Goal: Information Seeking & Learning: Learn about a topic

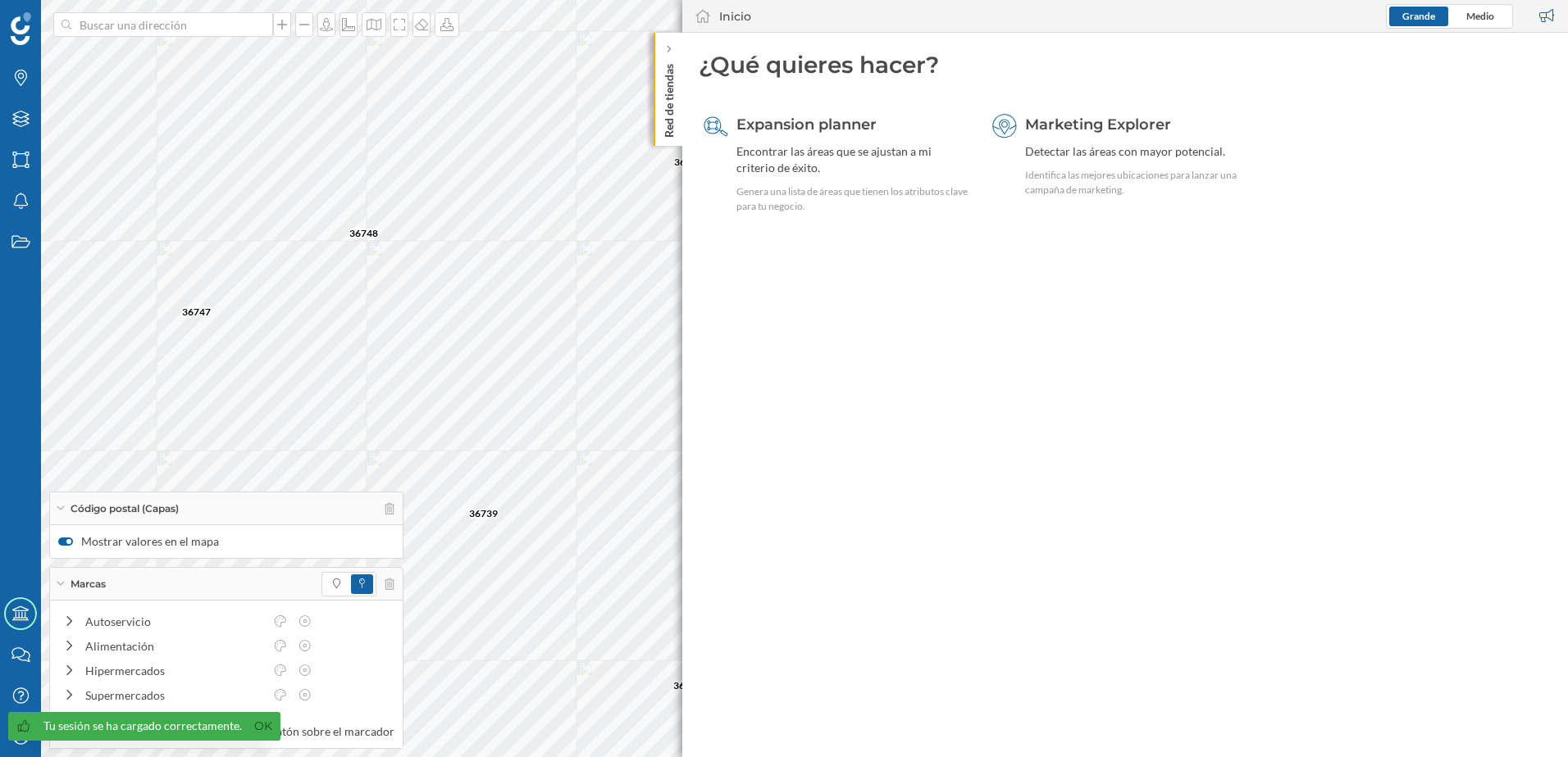
click at [671, 126] on p "Red de tiendas" at bounding box center [669, 97] width 17 height 80
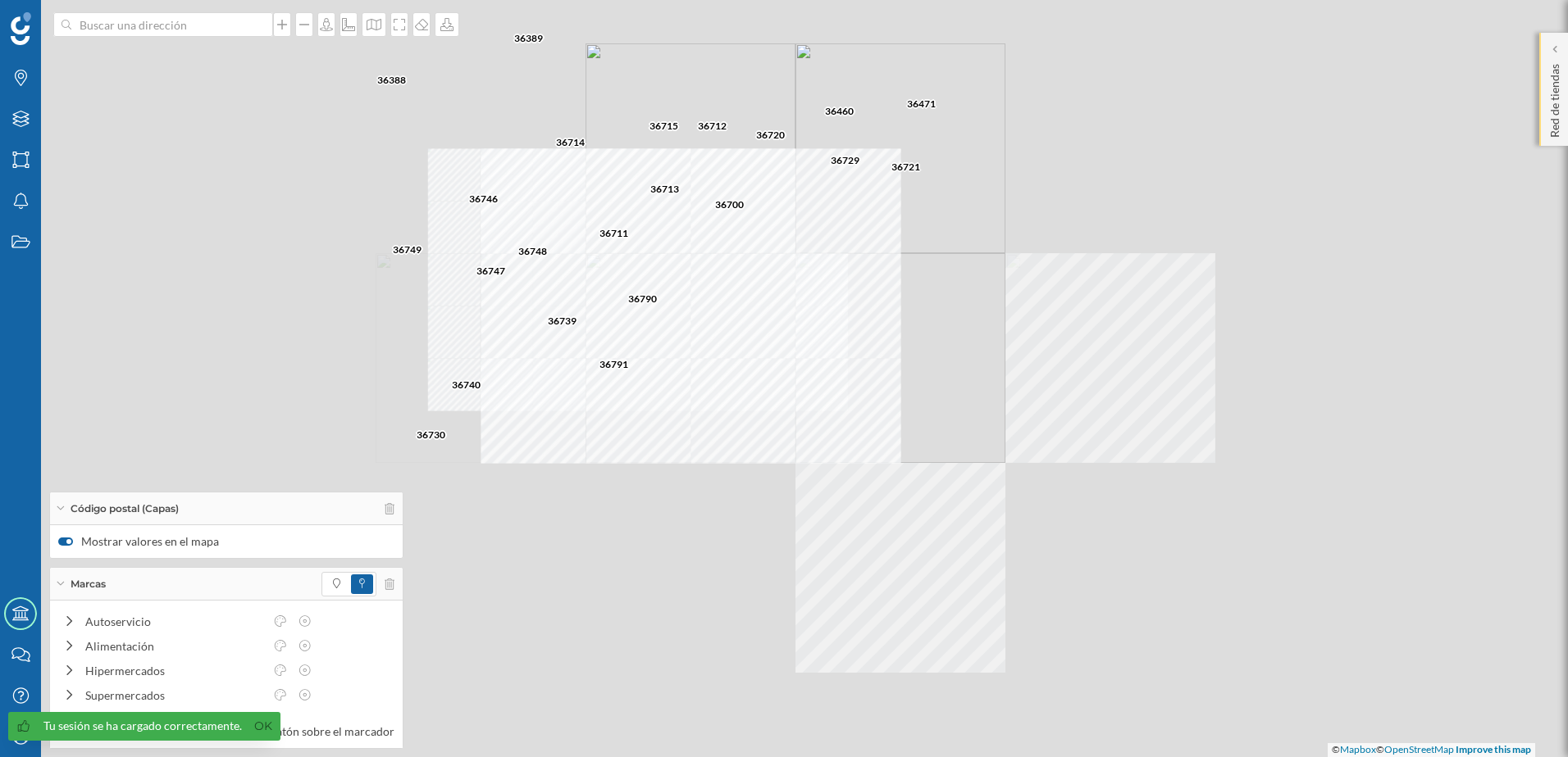
click at [35, 11] on div at bounding box center [35, 11] width 0 height 0
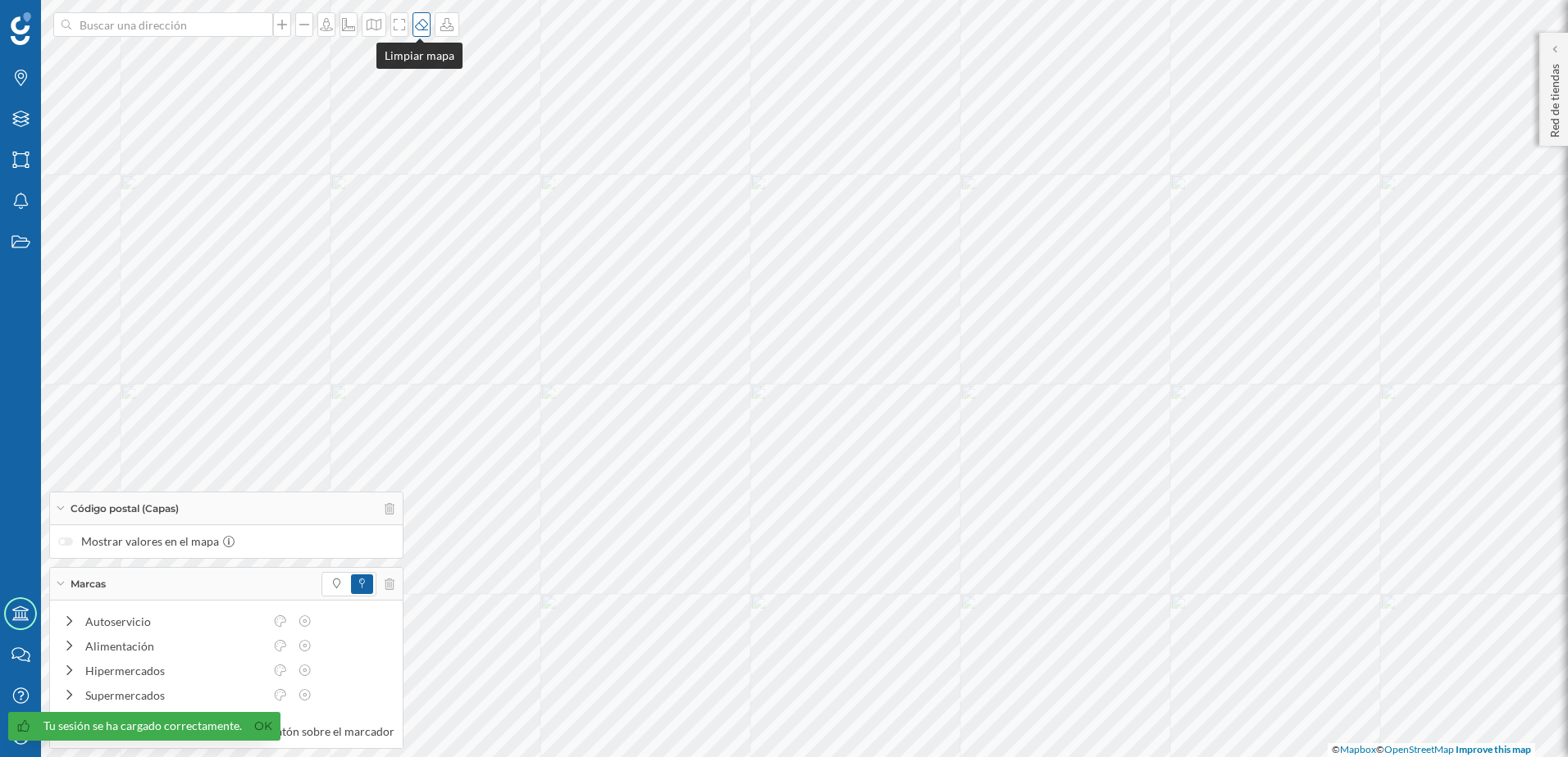
click at [419, 27] on icon at bounding box center [421, 24] width 17 height 13
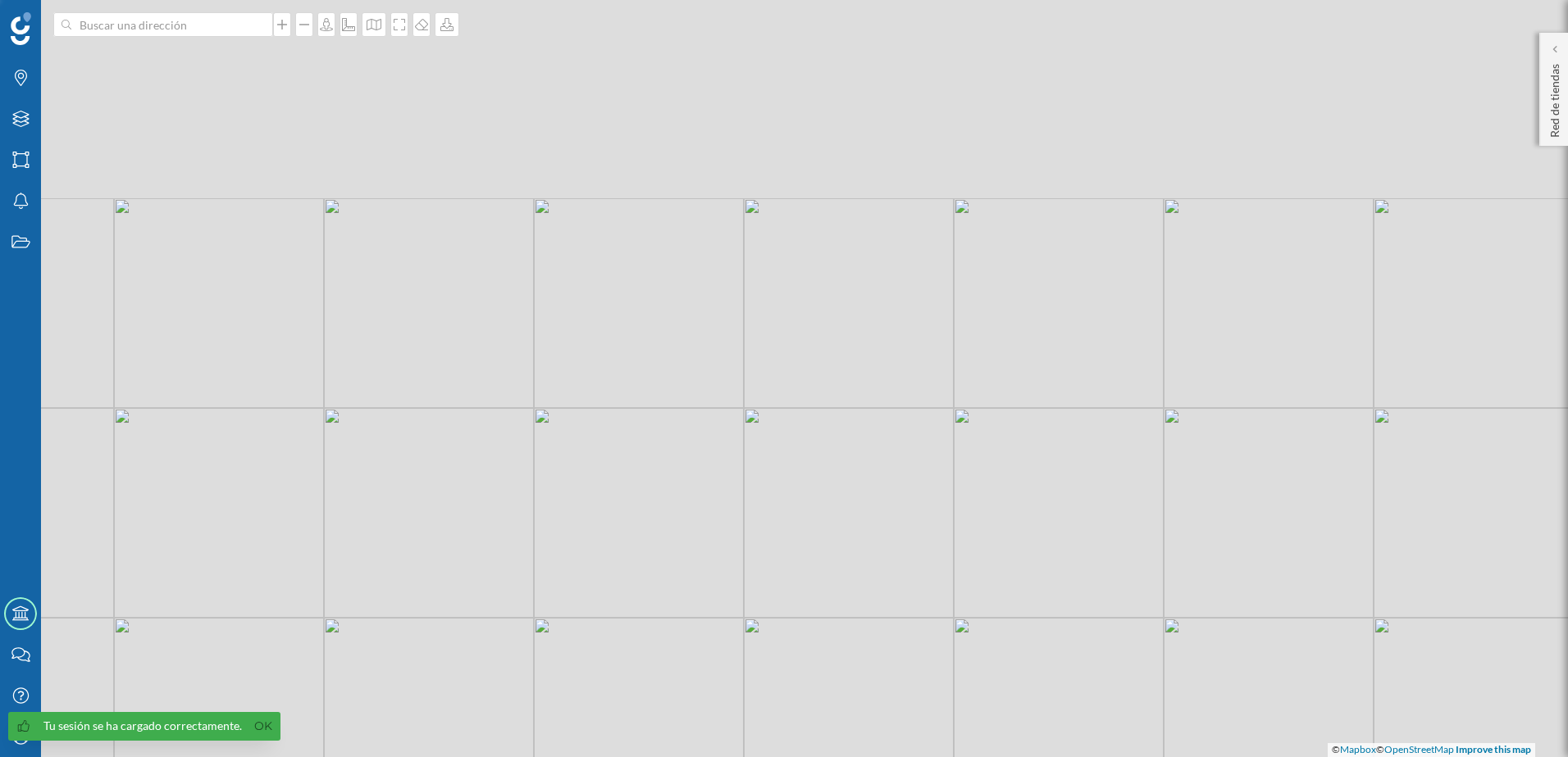
drag, startPoint x: 724, startPoint y: 112, endPoint x: 711, endPoint y: 555, distance: 443.2
click at [711, 555] on div "© Mapbox © OpenStreetMap Improve this map" at bounding box center [784, 378] width 1568 height 757
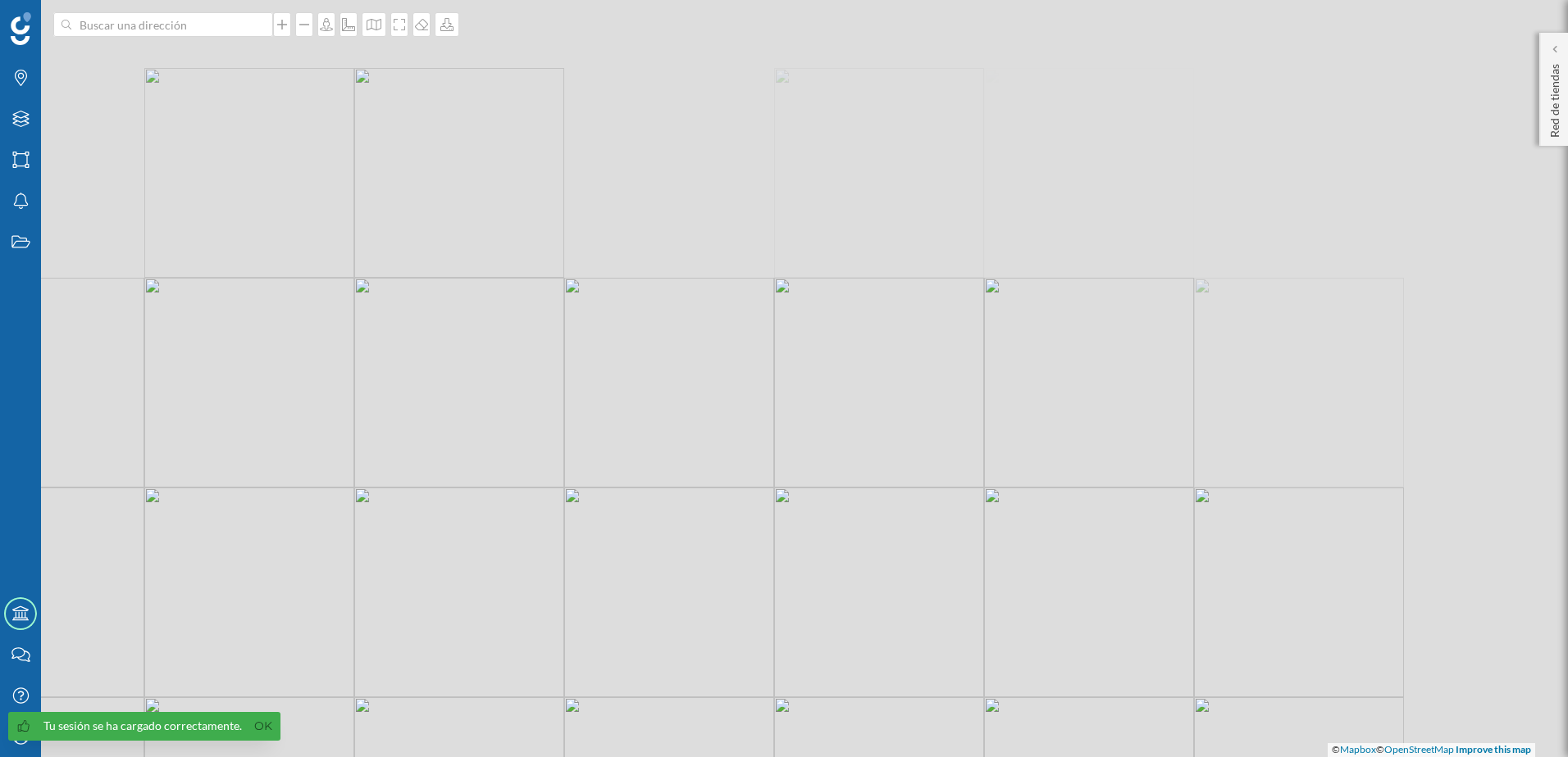
drag, startPoint x: 808, startPoint y: 150, endPoint x: 636, endPoint y: 424, distance: 323.5
click at [636, 424] on div "© Mapbox © OpenStreetMap Improve this map" at bounding box center [784, 378] width 1568 height 757
drag, startPoint x: 818, startPoint y: 328, endPoint x: 701, endPoint y: 333, distance: 117.1
click at [701, 333] on div "© Mapbox © OpenStreetMap Improve this map" at bounding box center [784, 378] width 1568 height 757
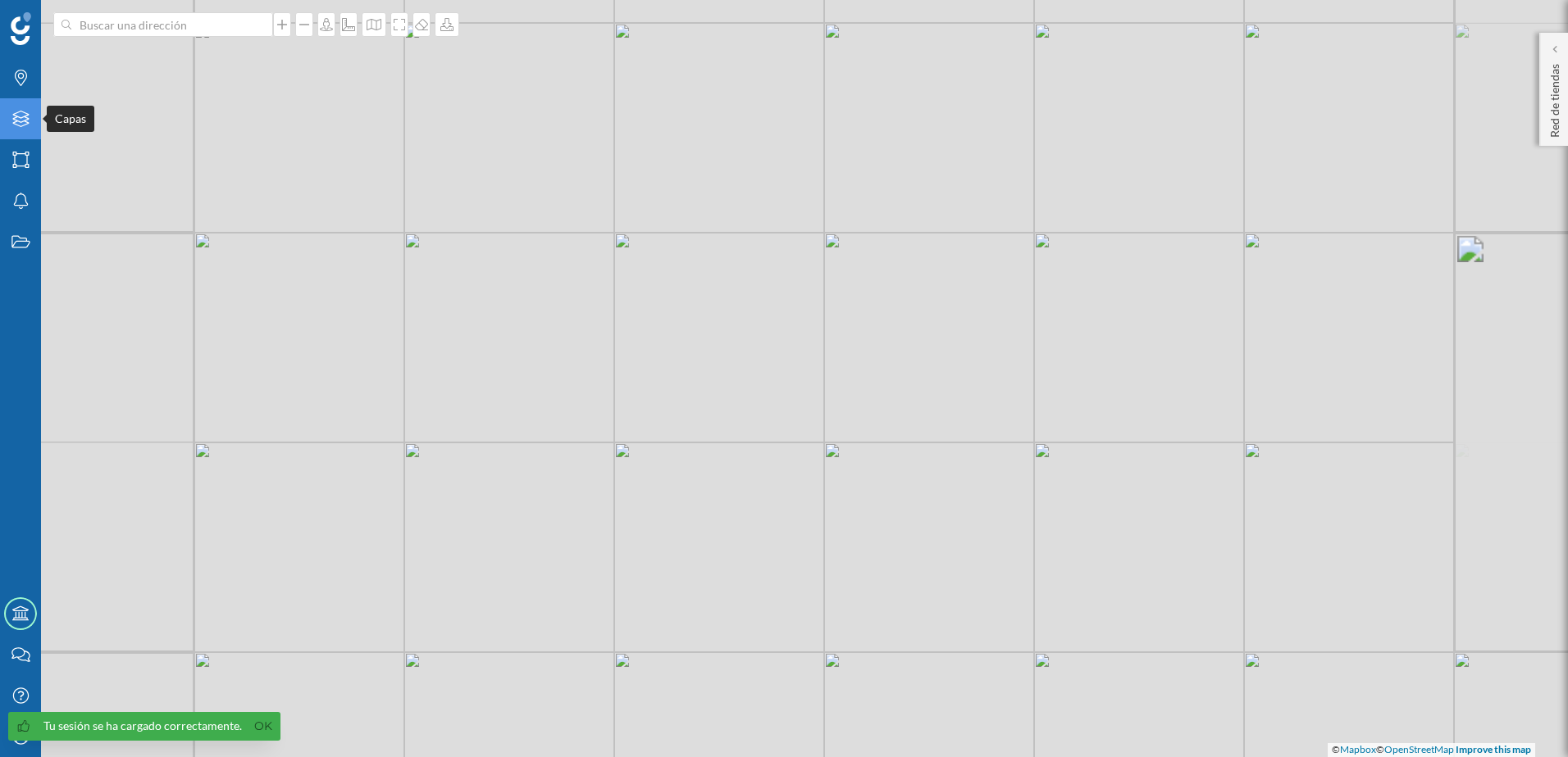
click at [30, 130] on div "Capas" at bounding box center [20, 119] width 41 height 41
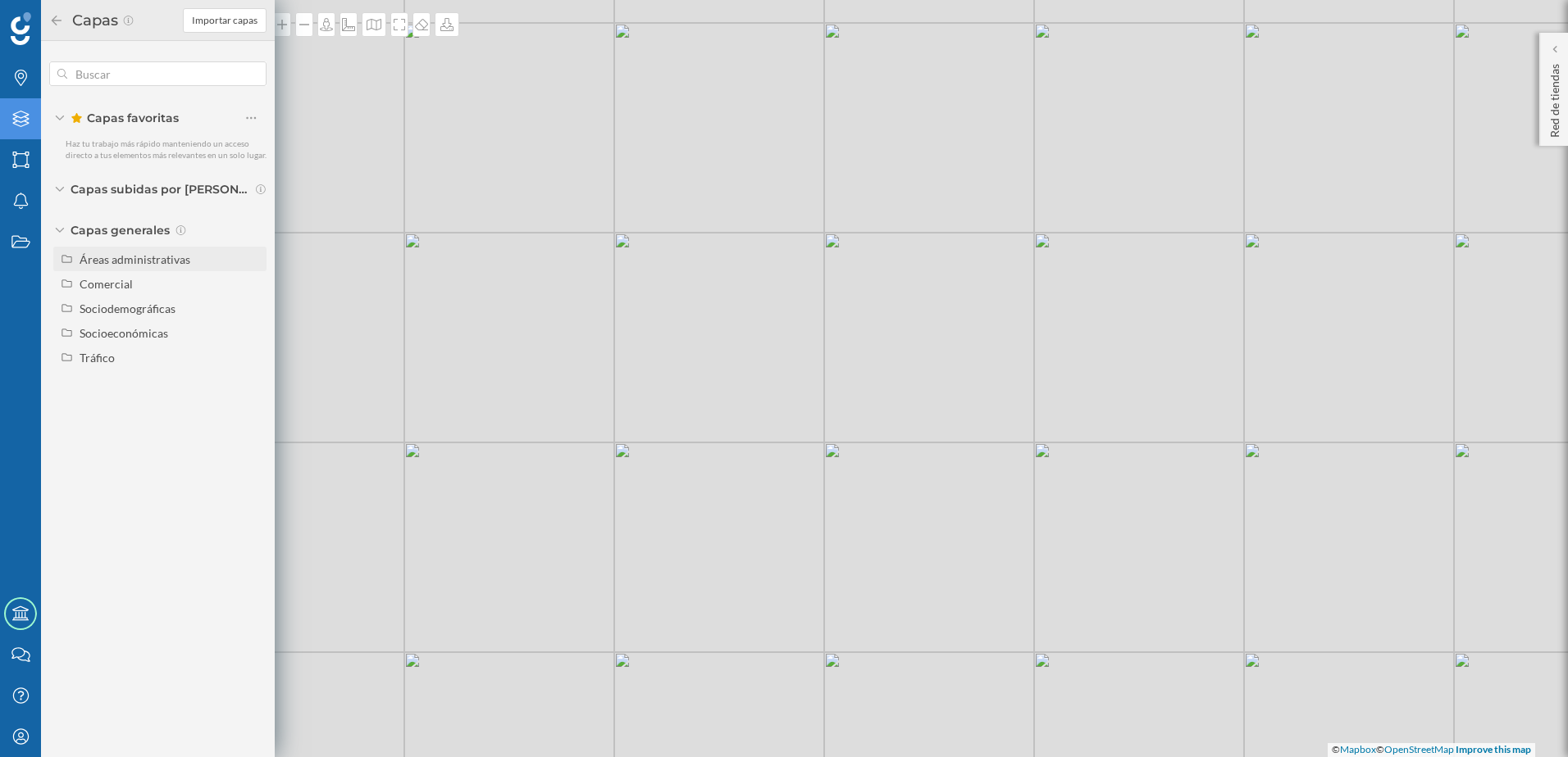
click at [129, 256] on div "Áreas administrativas" at bounding box center [135, 259] width 111 height 14
click at [252, 334] on input "Municipio" at bounding box center [256, 333] width 11 height 11
radio input "true"
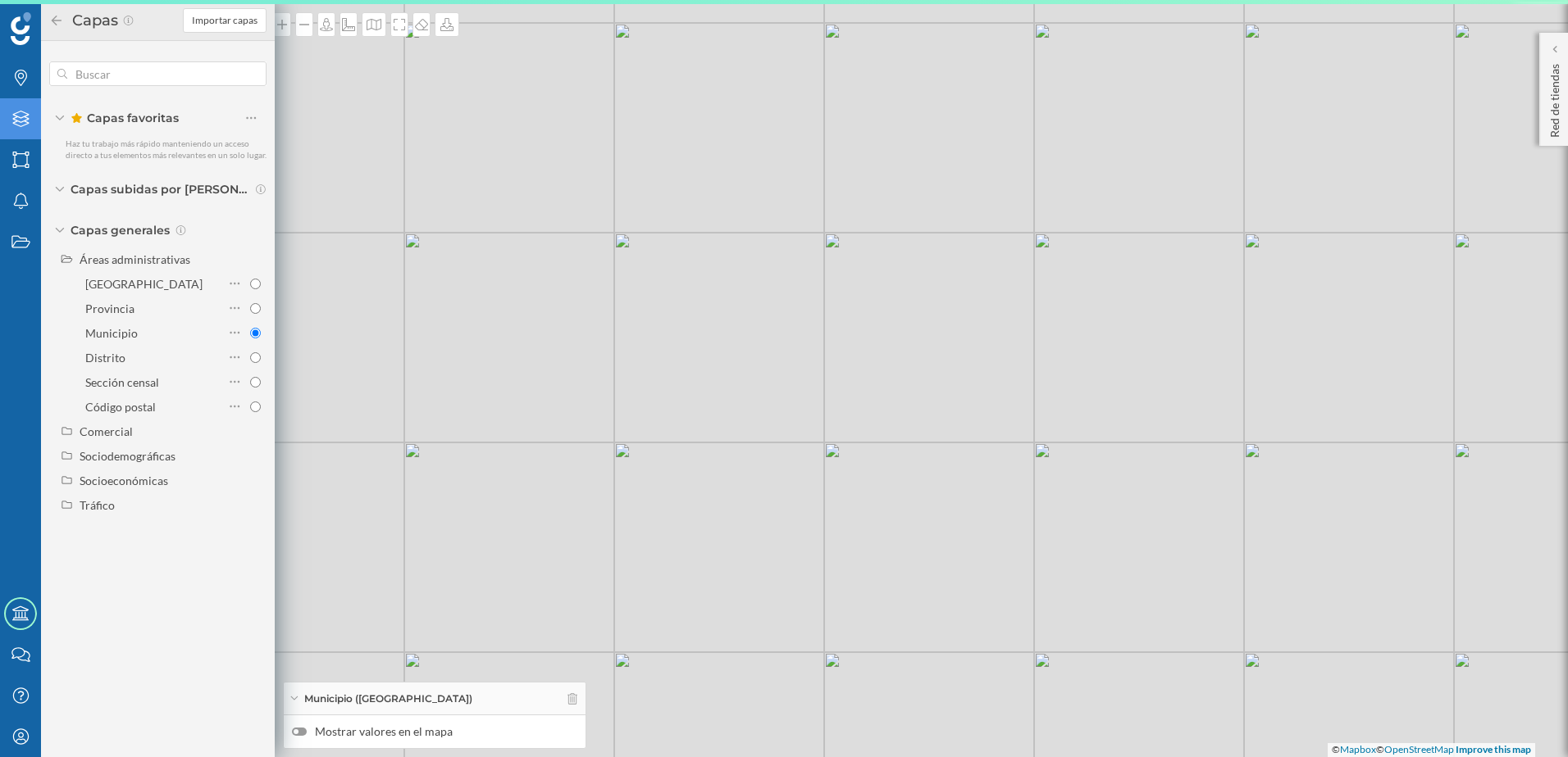
click at [55, 16] on icon at bounding box center [57, 20] width 15 height 11
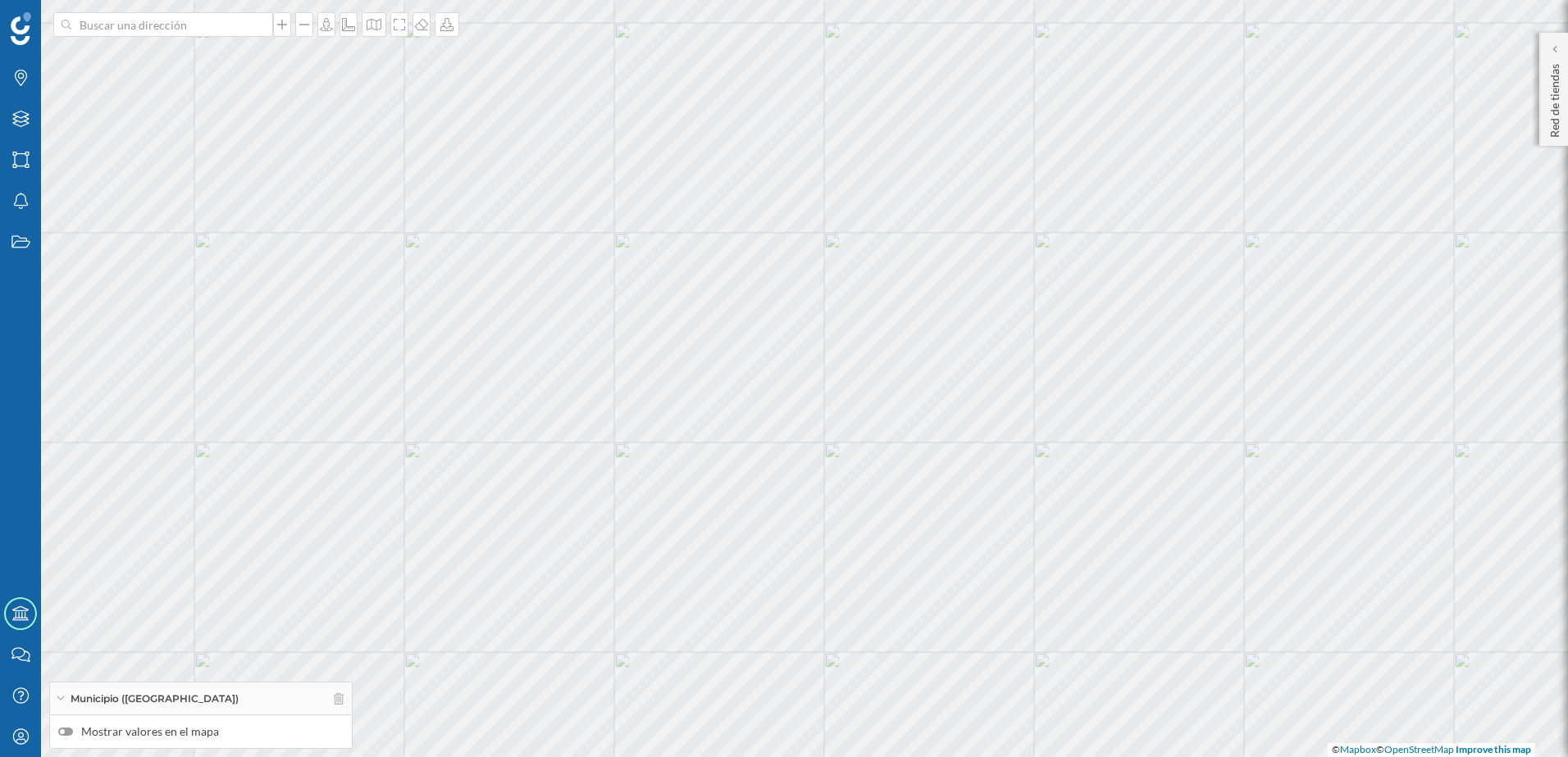
click at [73, 730] on label "Mostrar valores en el mapa" at bounding box center [201, 731] width 286 height 17
click at [0, 0] on input "Mostrar valores en el mapa" at bounding box center [0, 0] width 0 height 0
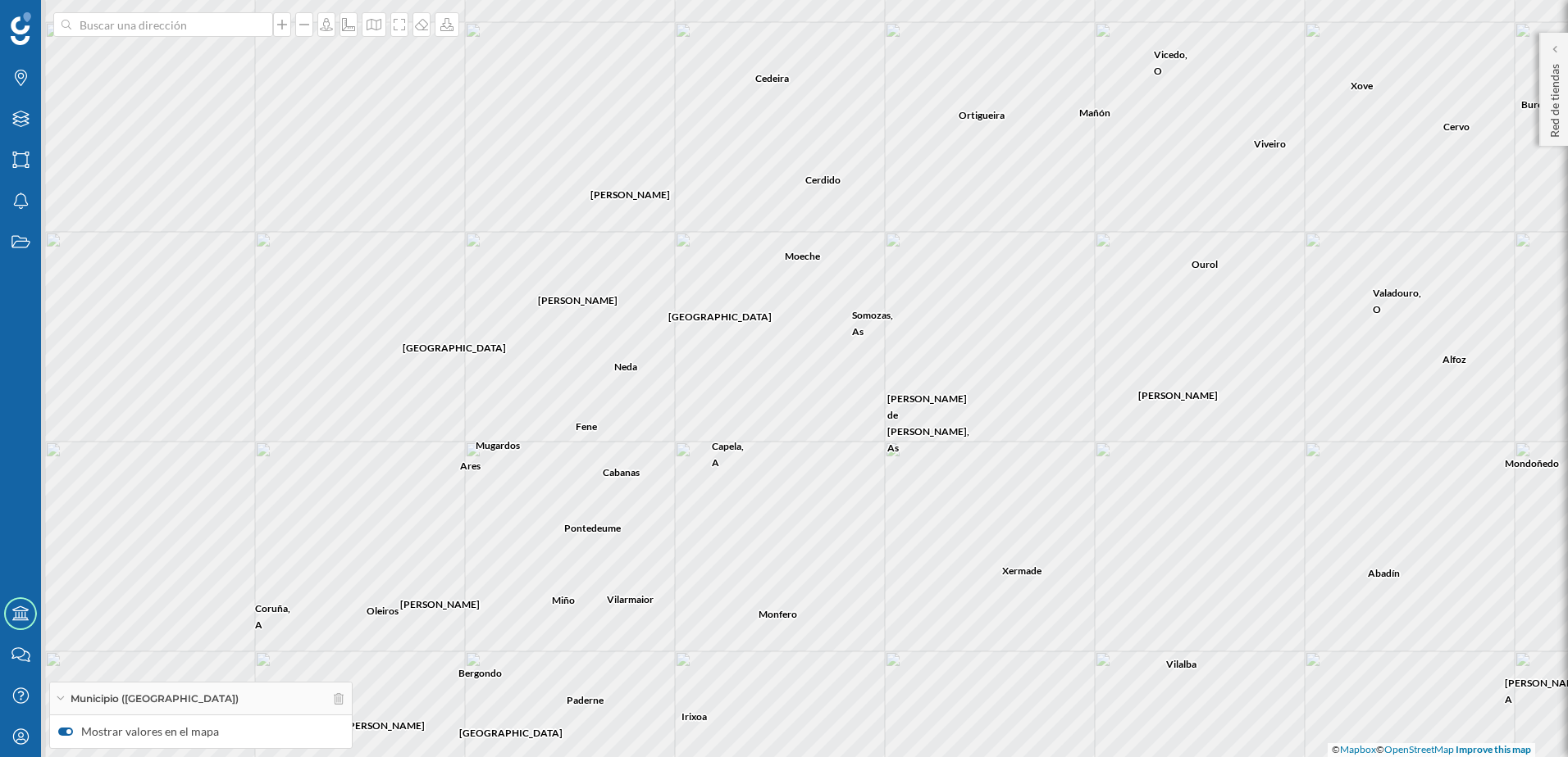
drag, startPoint x: 744, startPoint y: 280, endPoint x: 804, endPoint y: 279, distance: 60.0
click at [804, 279] on div "[PERSON_NAME] Ourol Cerdido Ortigueira [PERSON_NAME][GEOGRAPHIC_DATA][PERSON_NA…" at bounding box center [784, 378] width 1568 height 757
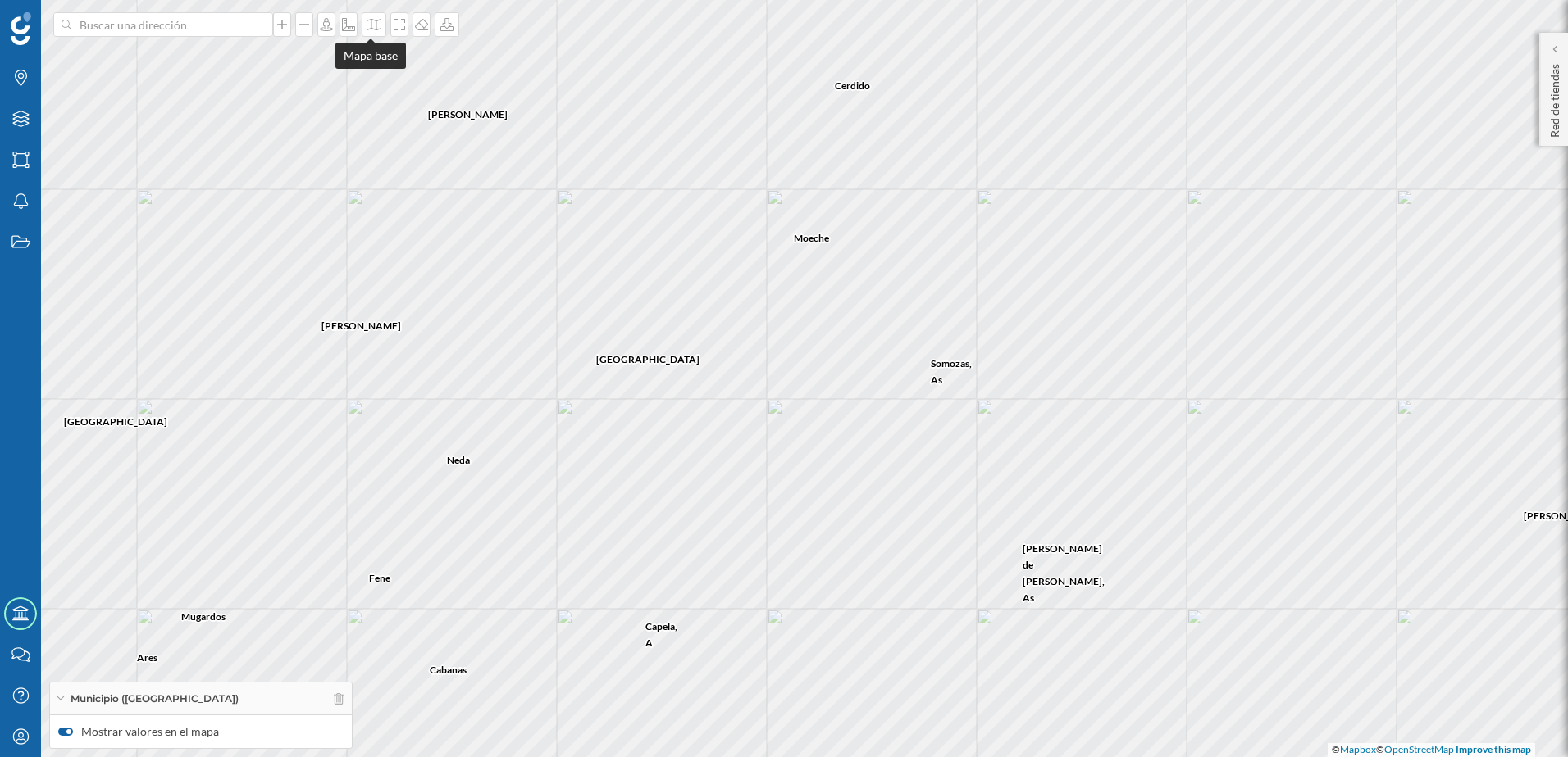
drag, startPoint x: 372, startPoint y: 27, endPoint x: 379, endPoint y: 38, distance: 13.0
click at [372, 28] on icon at bounding box center [373, 24] width 17 height 13
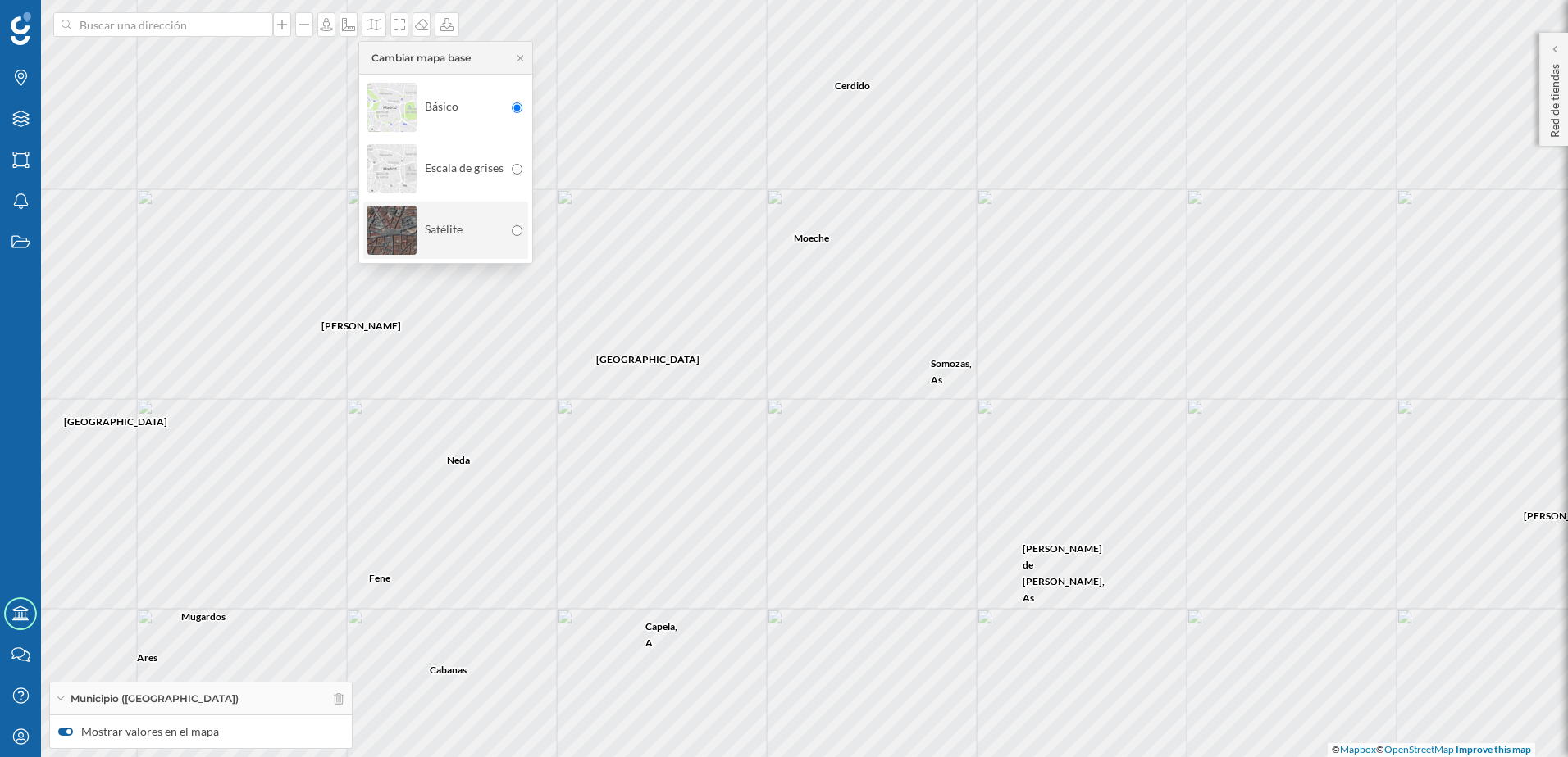
click at [442, 237] on div "Satélite" at bounding box center [435, 230] width 136 height 57
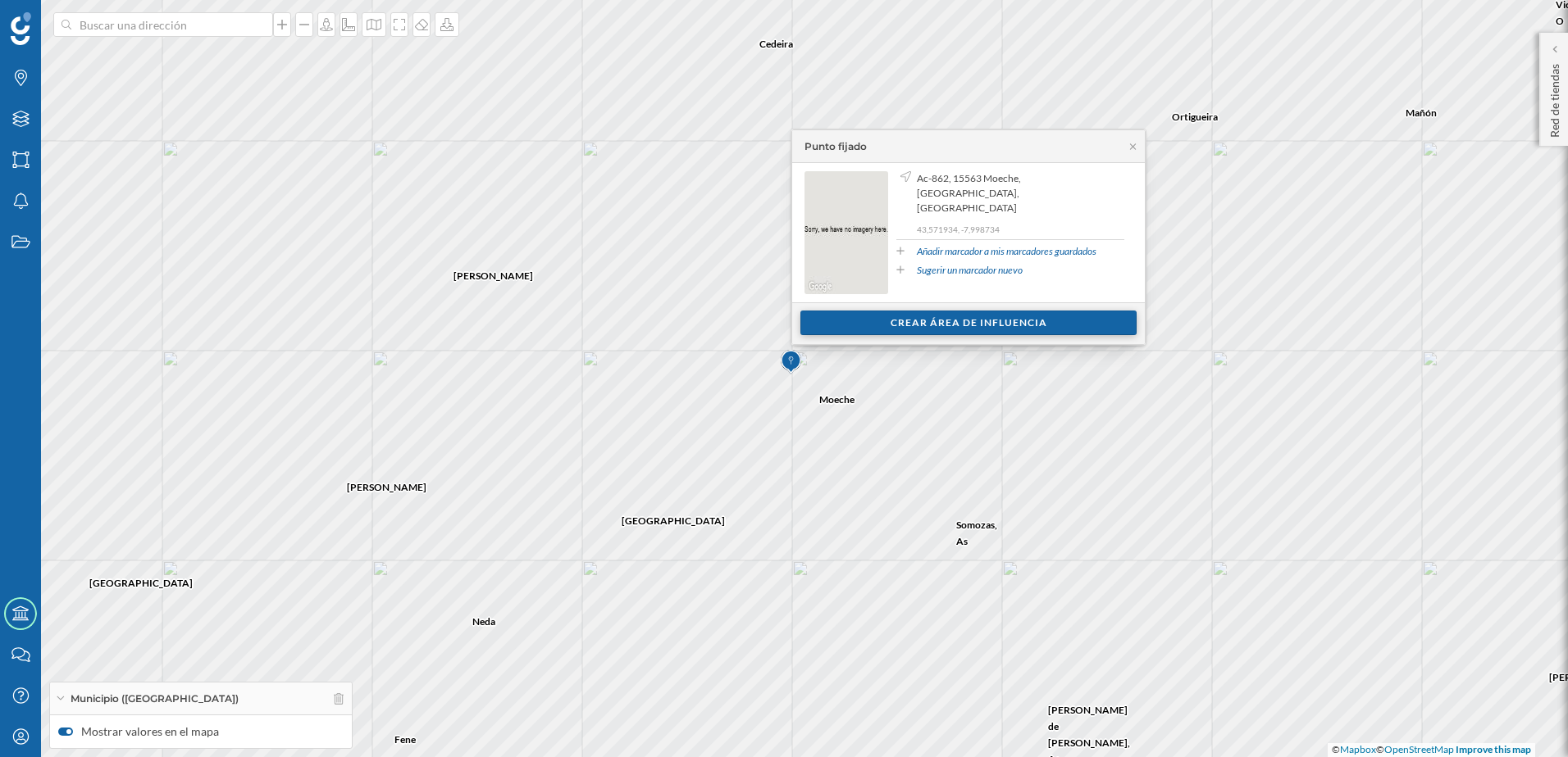
click at [954, 328] on div "Crear área de influencia" at bounding box center [969, 323] width 336 height 25
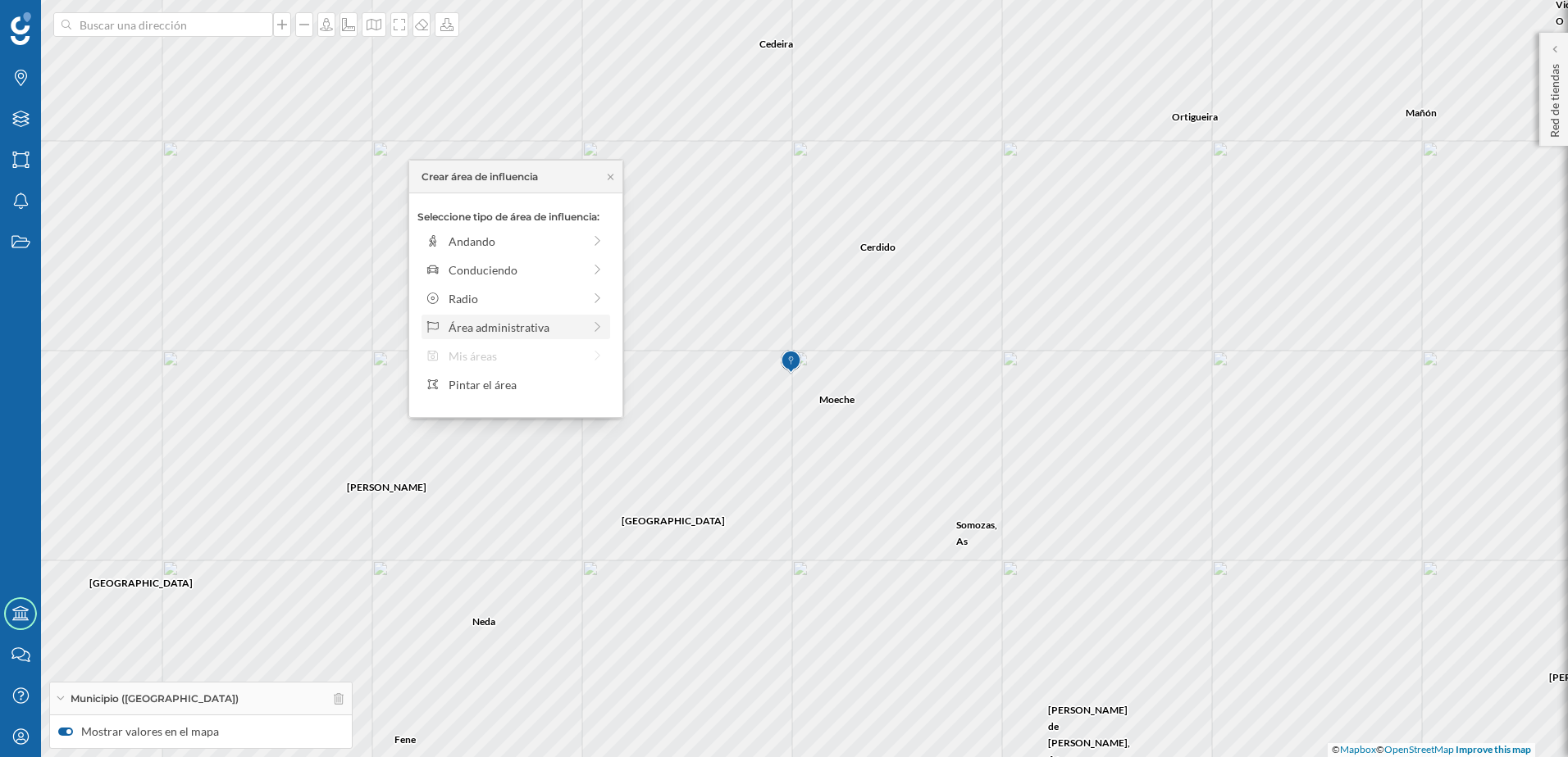
click at [545, 337] on div "Área administrativa" at bounding box center [515, 327] width 188 height 25
click at [530, 301] on div "Municipio" at bounding box center [529, 298] width 162 height 17
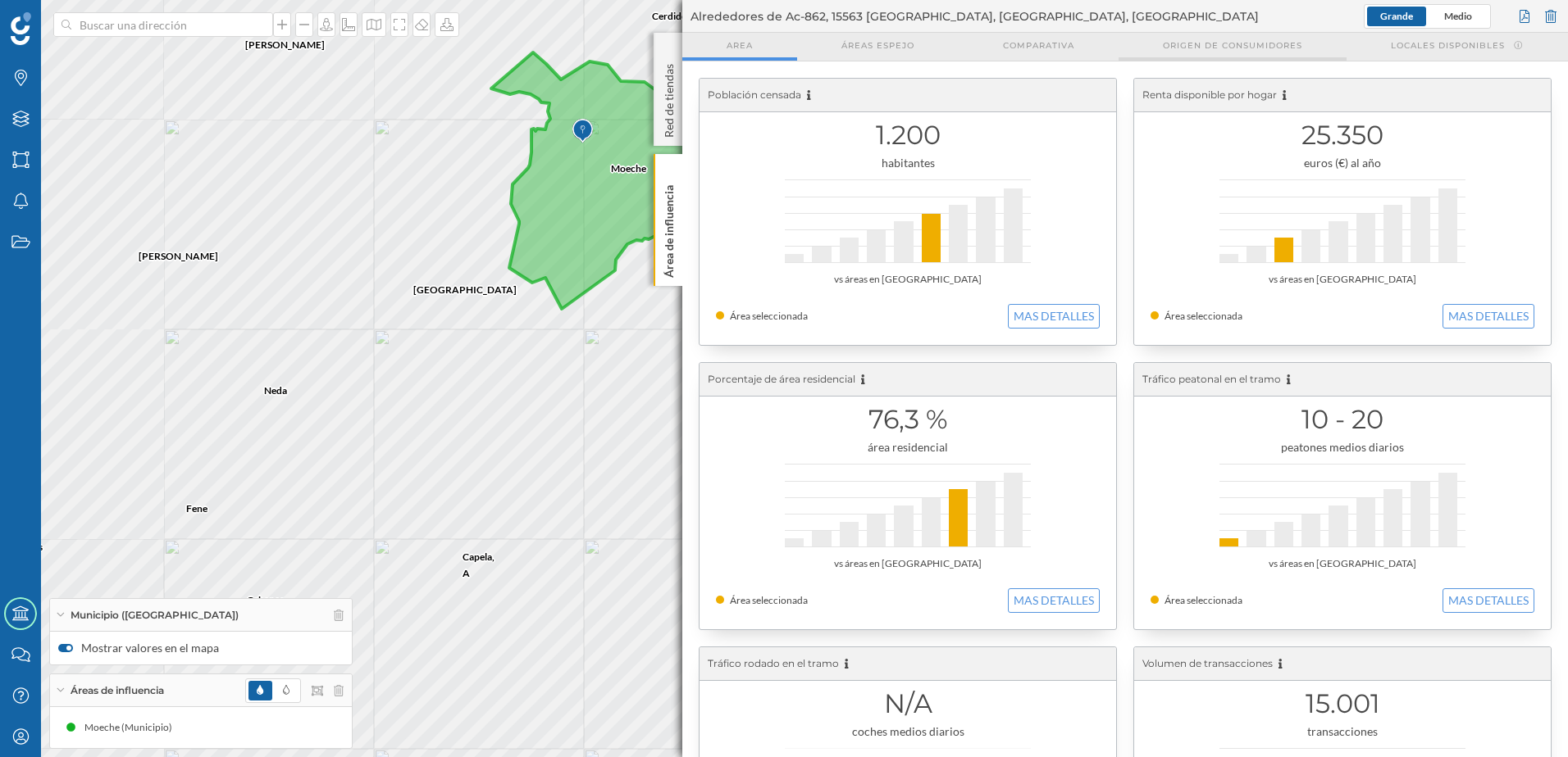
click at [1195, 50] on span "Origen de consumidores" at bounding box center [1233, 45] width 140 height 12
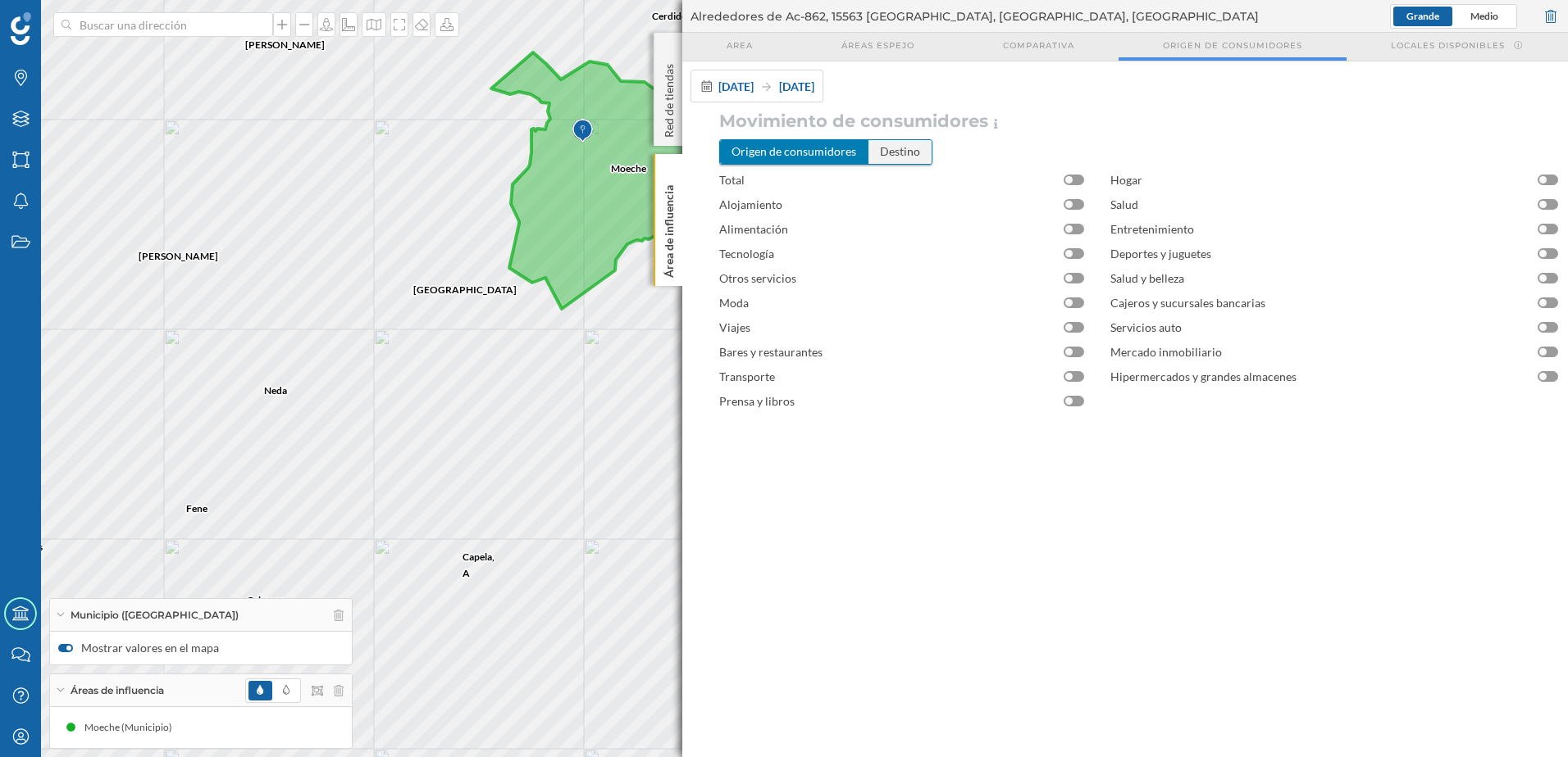
click at [883, 153] on div "Destino" at bounding box center [900, 151] width 63 height 23
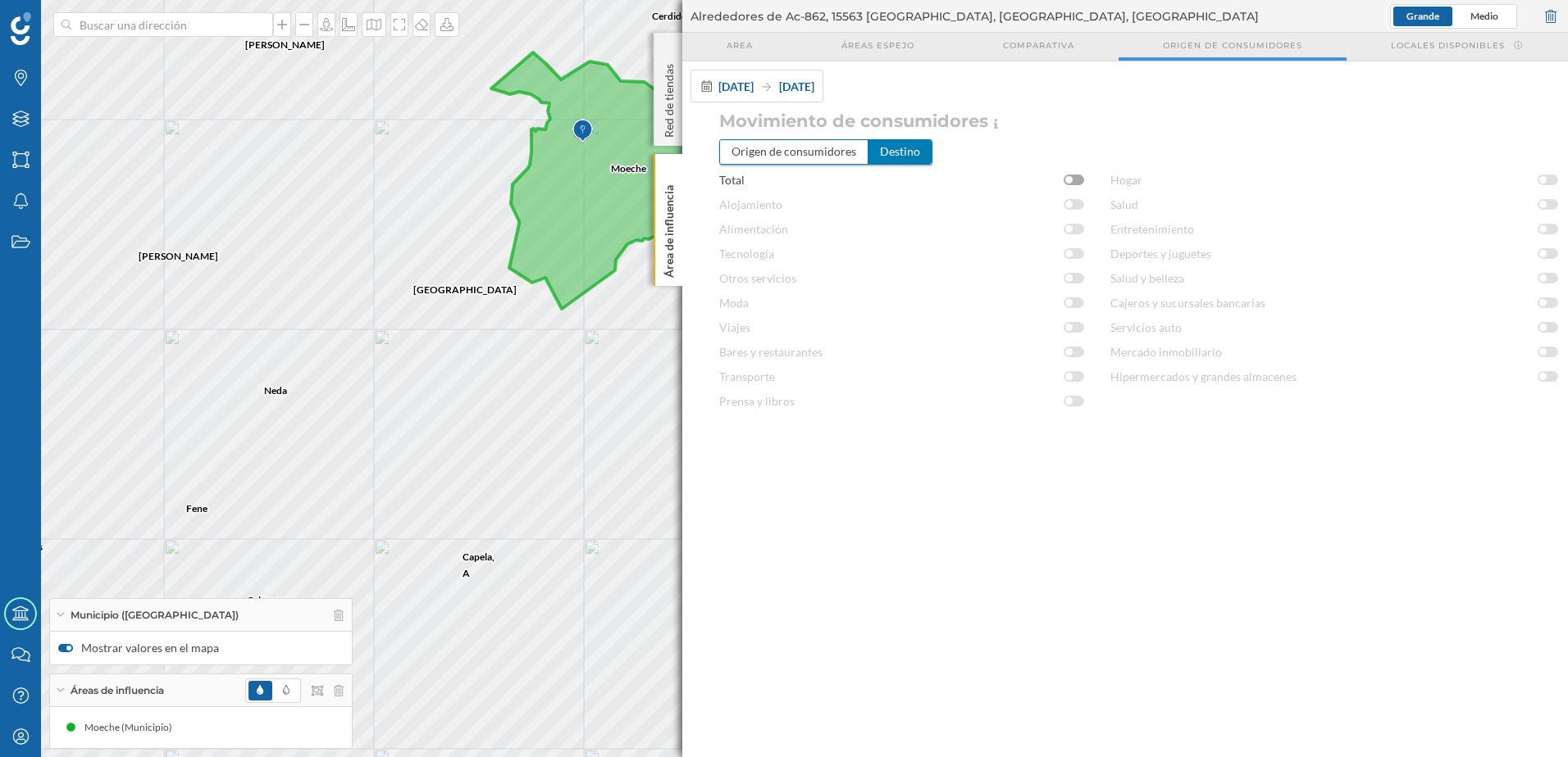
click at [1082, 179] on div at bounding box center [1073, 180] width 20 height 11
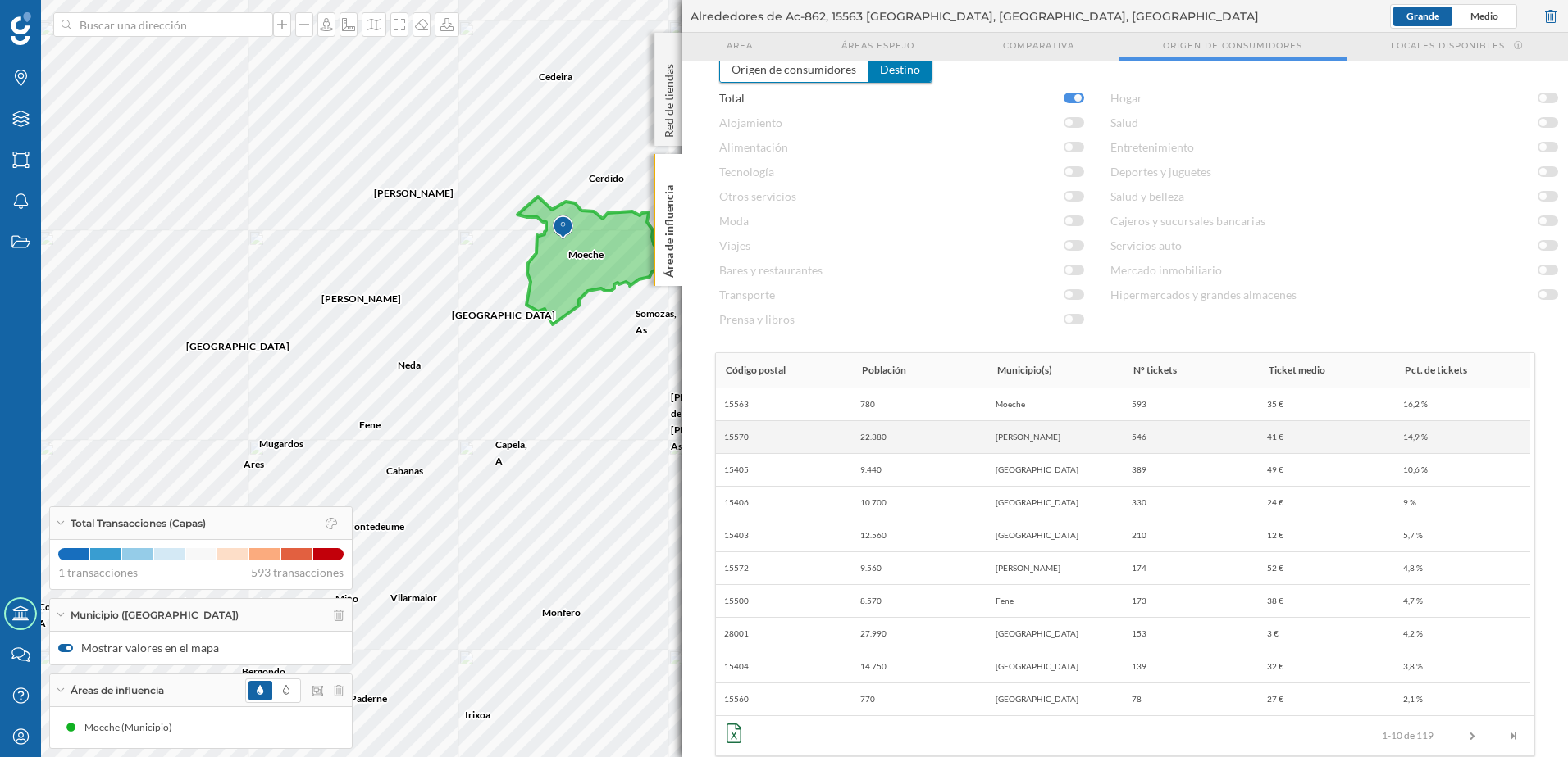
scroll to position [106, 0]
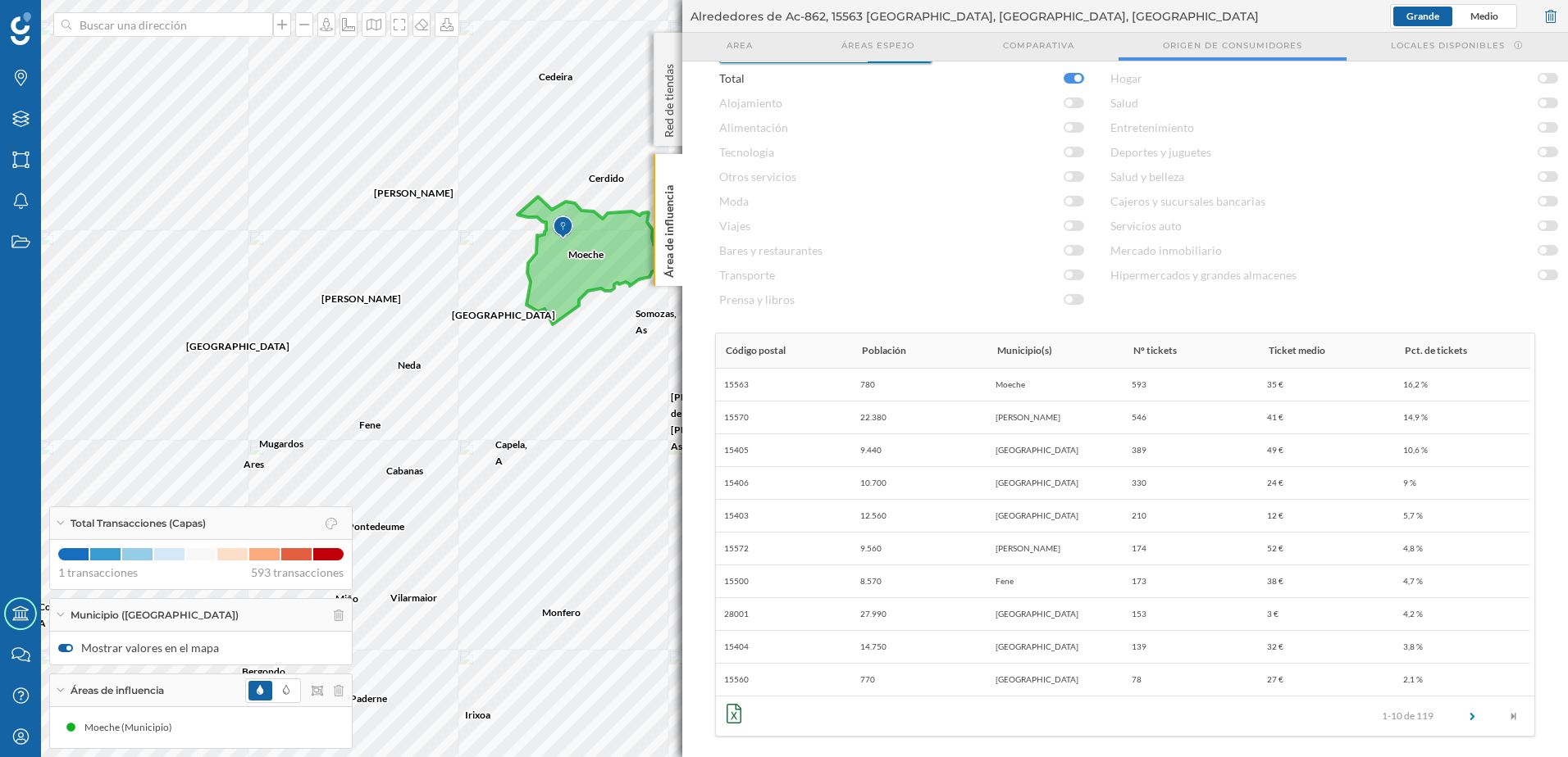
click at [1469, 712] on link at bounding box center [1472, 715] width 42 height 8
click at [1332, 712] on link at bounding box center [1338, 715] width 42 height 8
click at [158, 692] on span "Áreas de influencia" at bounding box center [118, 691] width 94 height 15
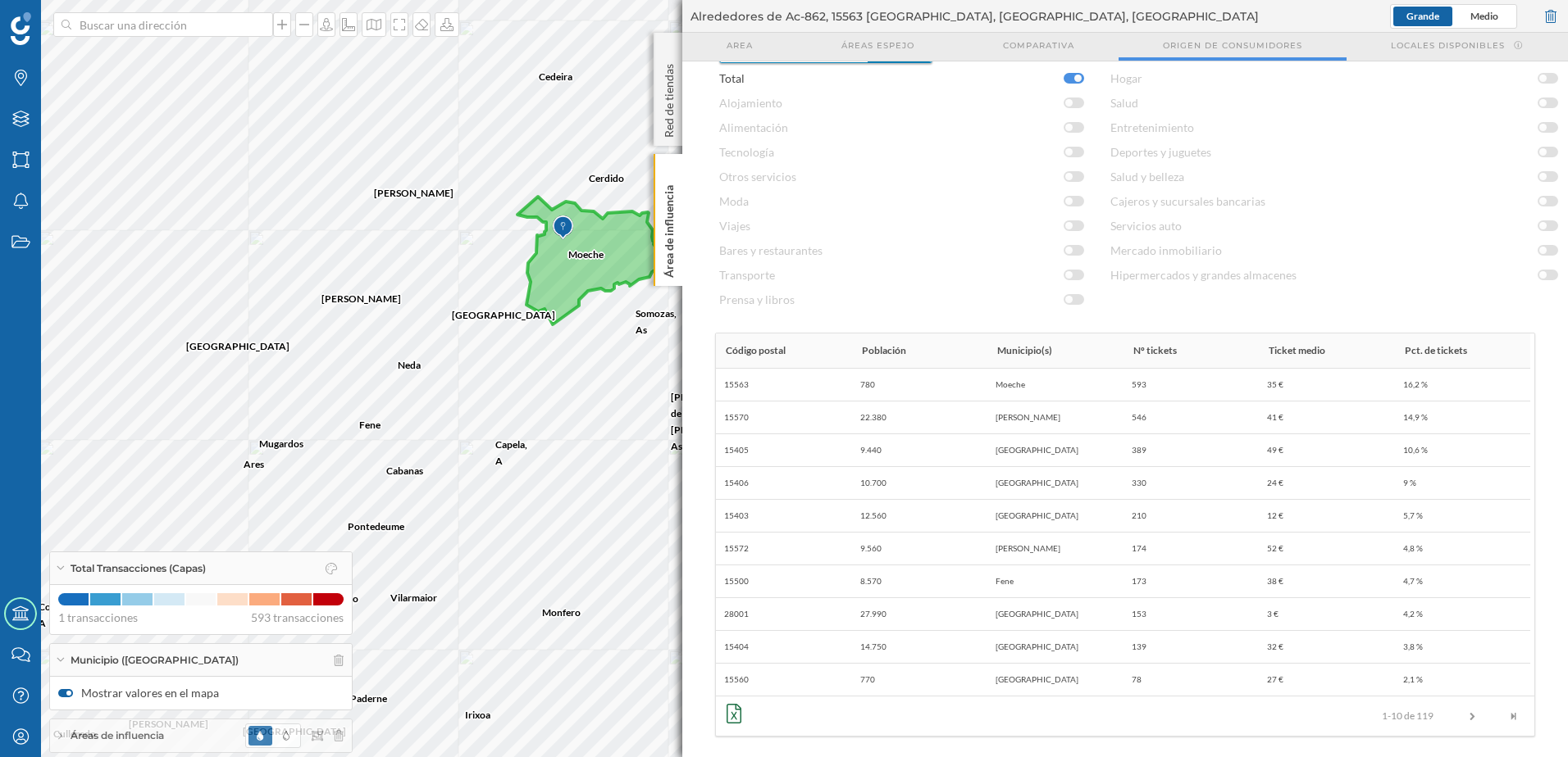
click at [168, 659] on div "Municipio ([GEOGRAPHIC_DATA])" at bounding box center [201, 660] width 302 height 33
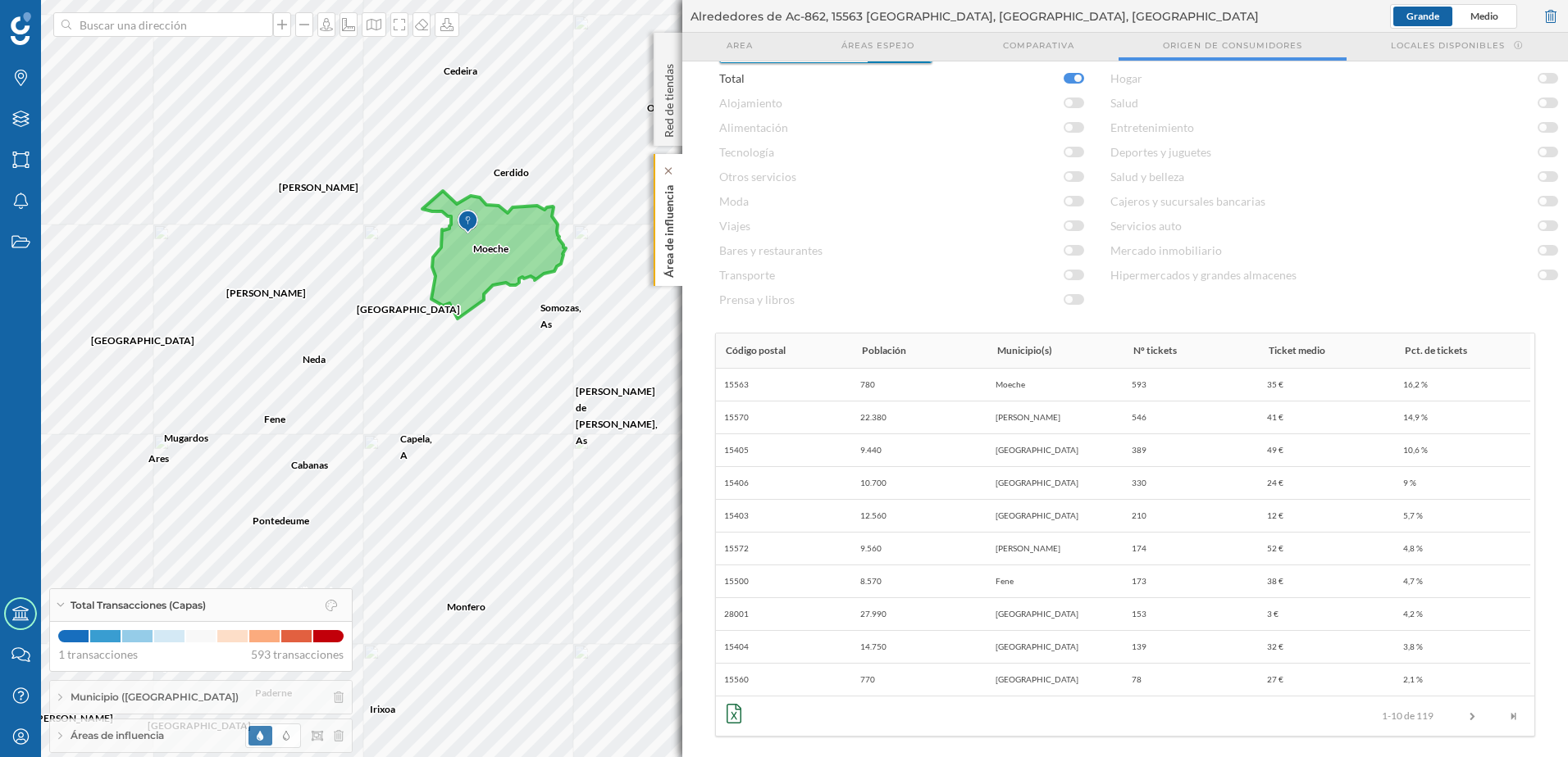
click at [661, 277] on p "Área de influencia" at bounding box center [669, 228] width 17 height 99
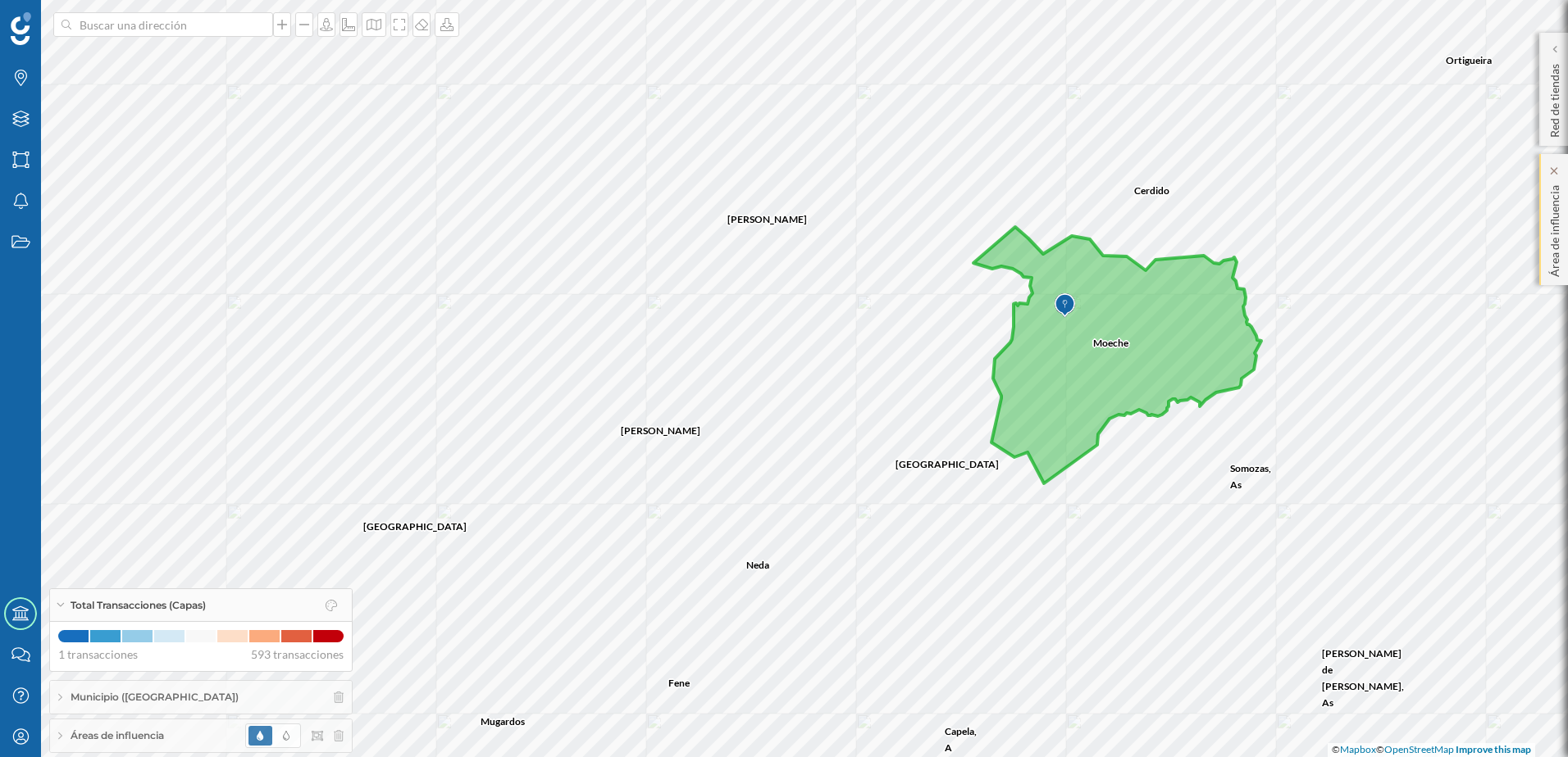
click at [1548, 250] on p "Área de influencia" at bounding box center [1555, 227] width 17 height 98
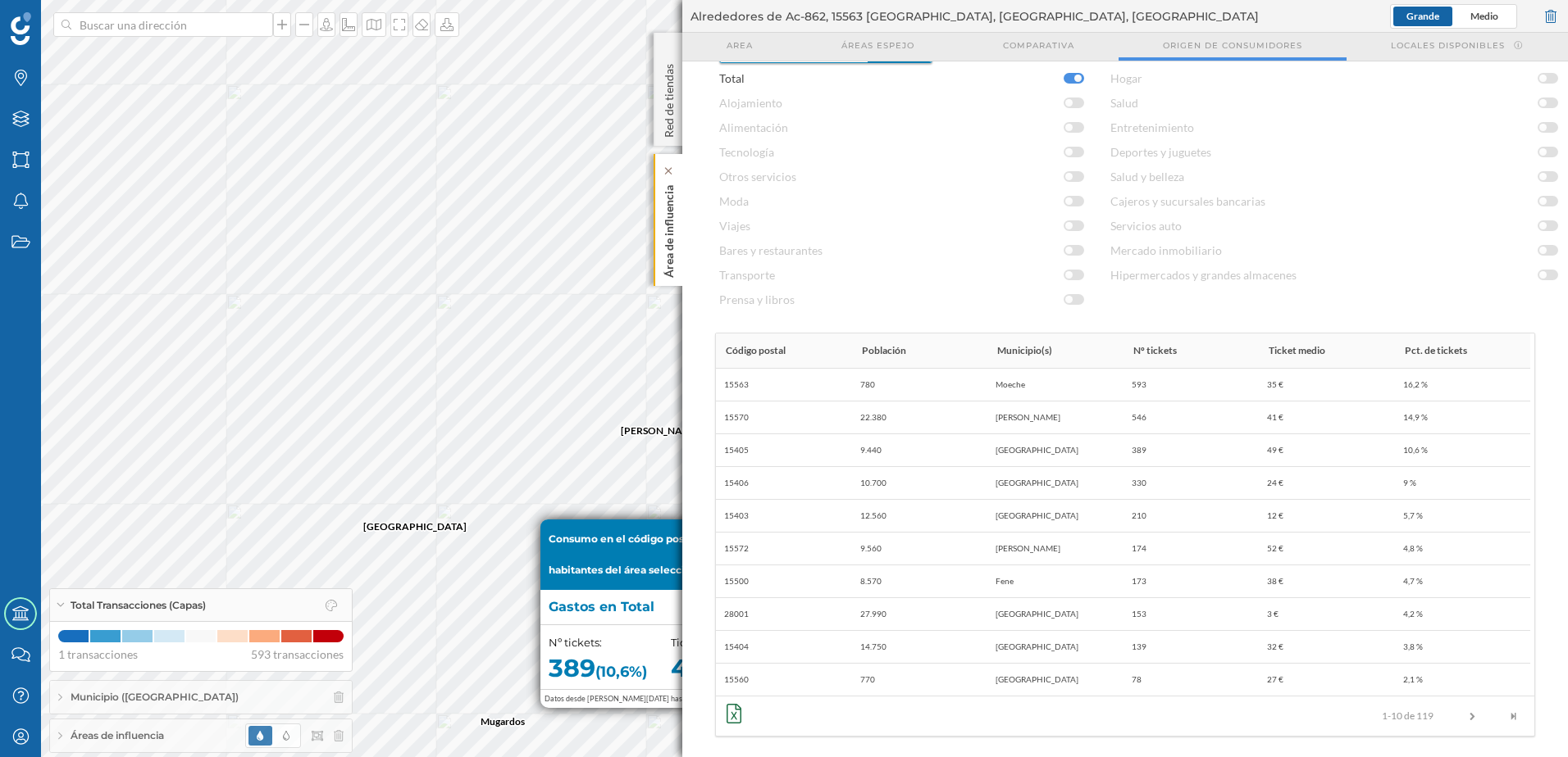
click at [671, 268] on p "Área de influencia" at bounding box center [669, 228] width 17 height 99
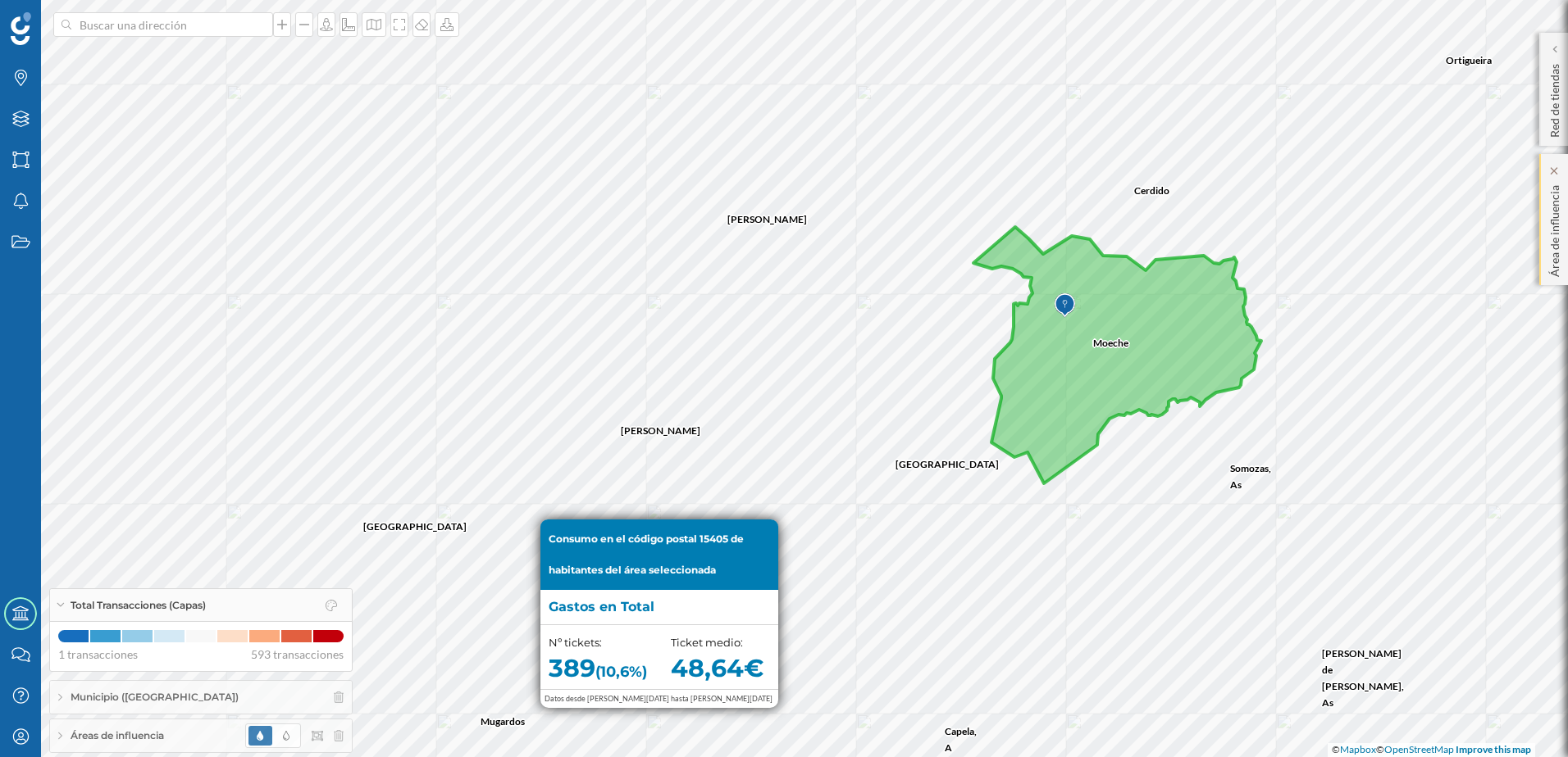
click at [1553, 266] on p "Área de influencia" at bounding box center [1555, 227] width 17 height 98
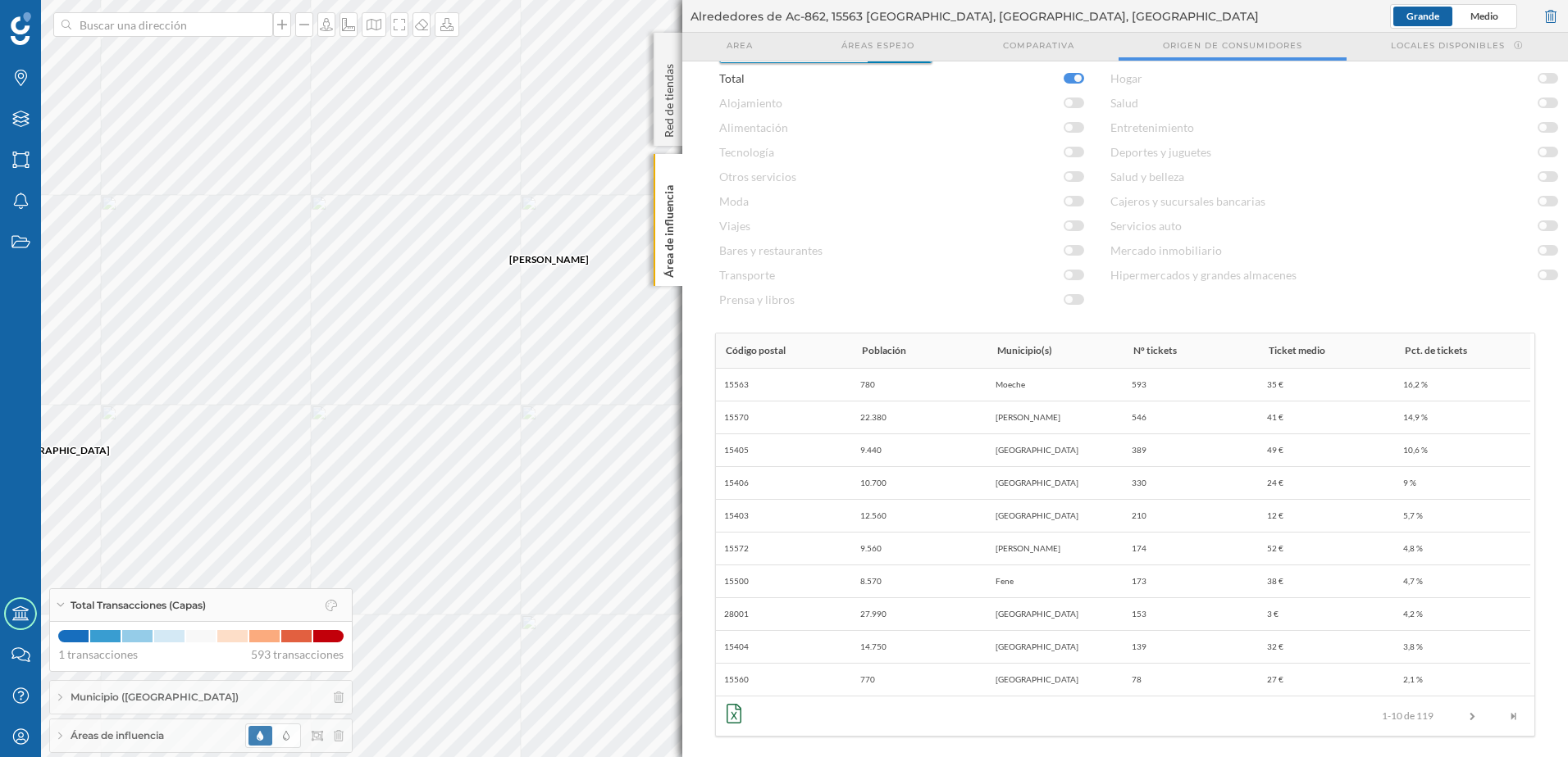
click at [734, 711] on icon at bounding box center [734, 714] width 15 height 19
